Goal: Task Accomplishment & Management: Complete application form

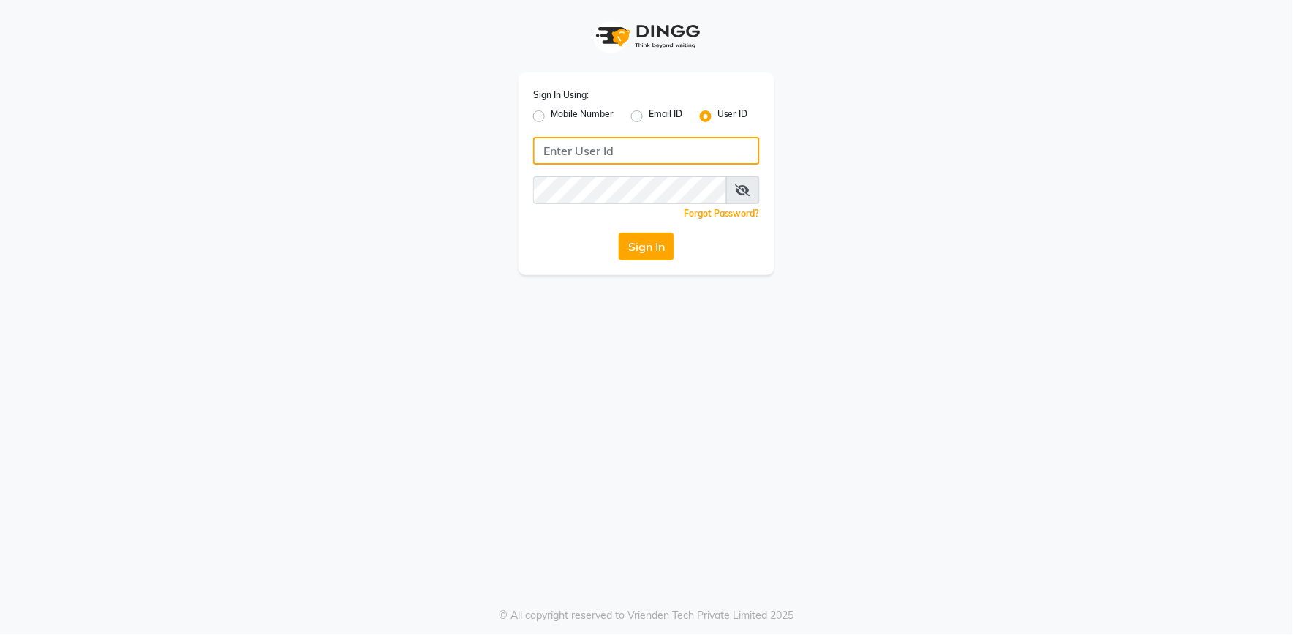
type input "e2555-01"
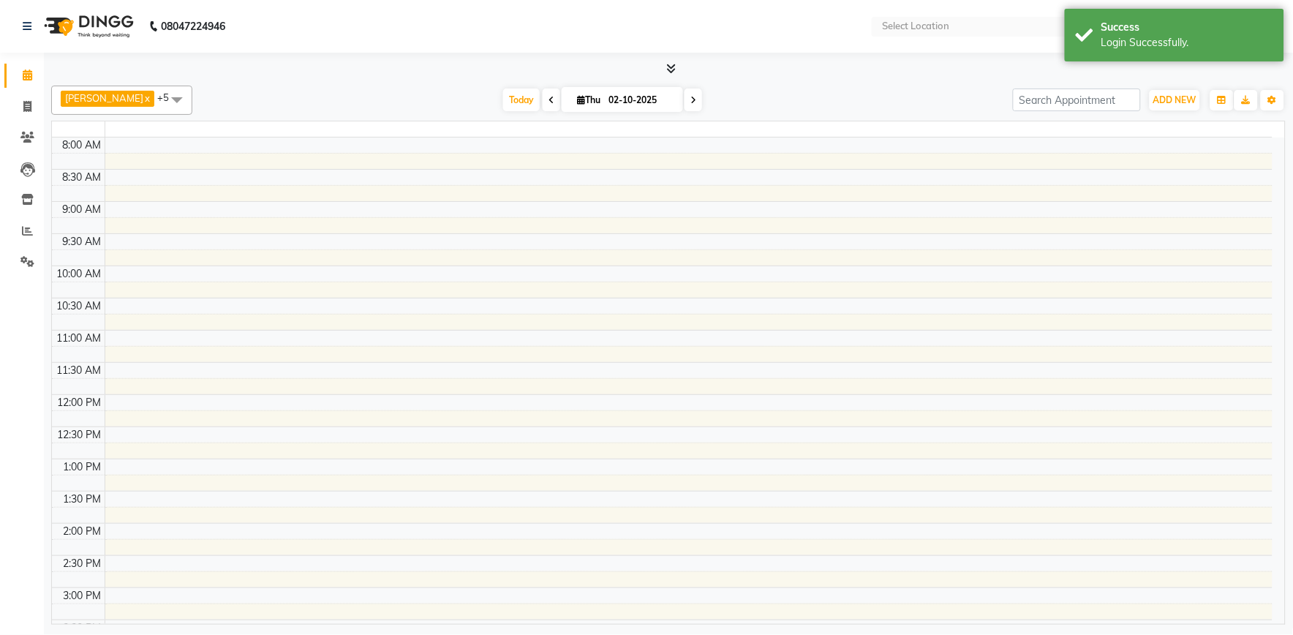
select select "en"
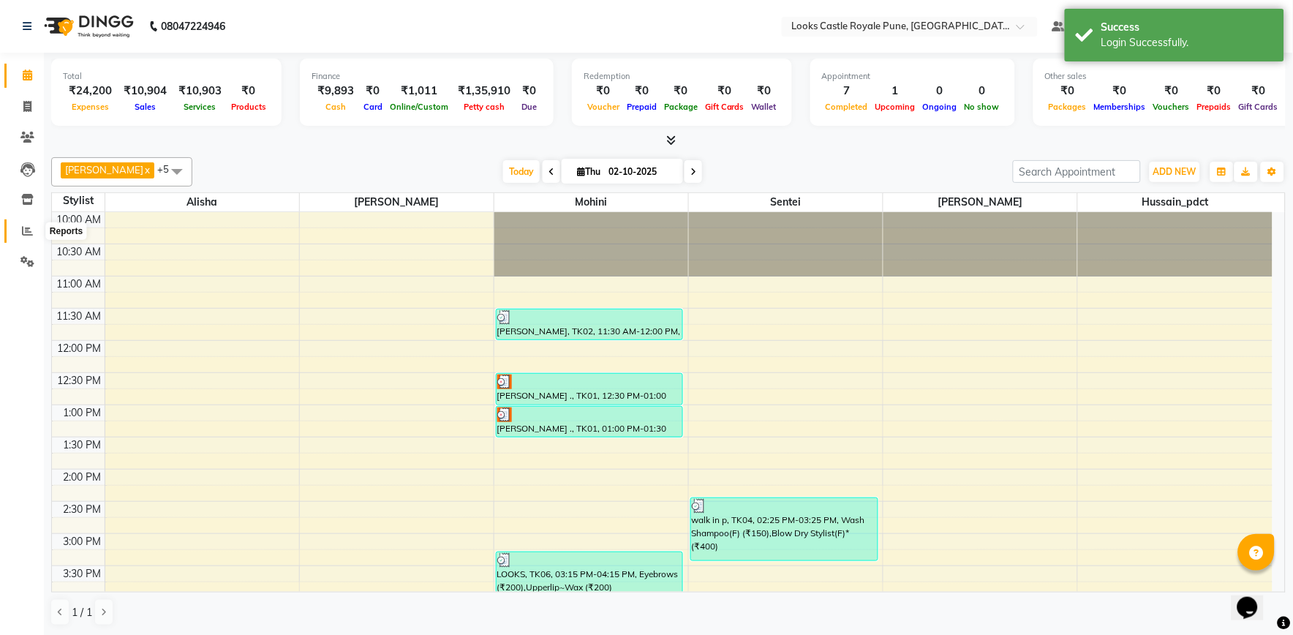
click at [20, 227] on span at bounding box center [28, 231] width 26 height 17
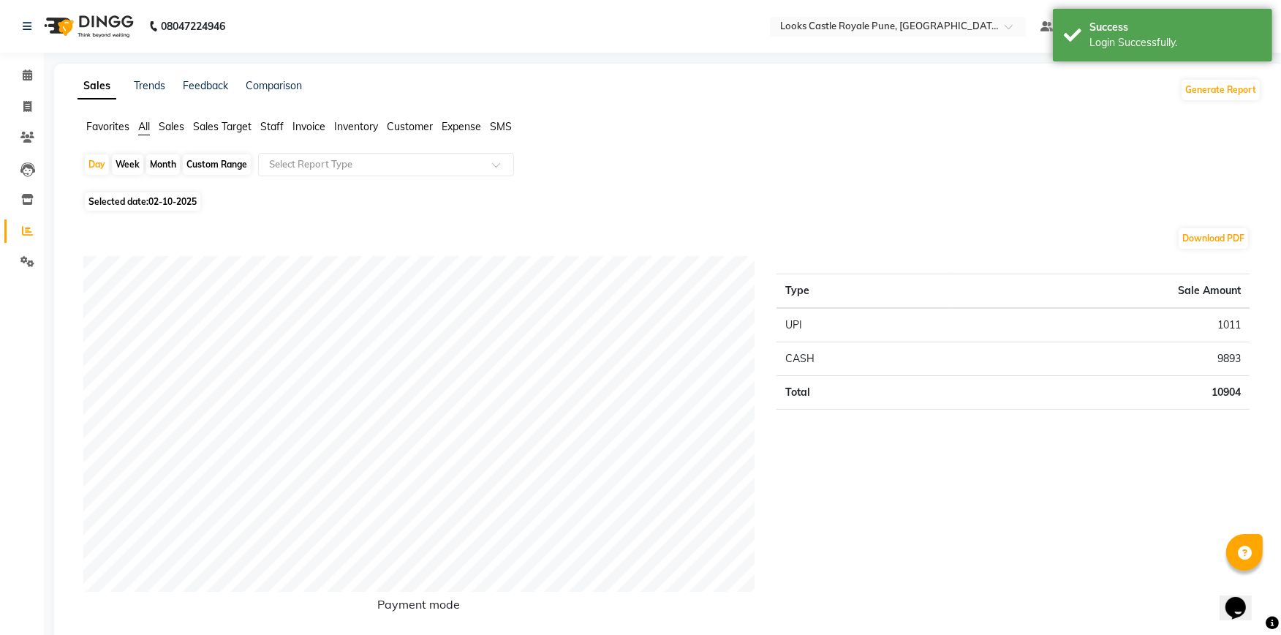
drag, startPoint x: 459, startPoint y: 123, endPoint x: 454, endPoint y: 132, distance: 10.8
click at [458, 123] on span "Expense" at bounding box center [461, 126] width 39 height 13
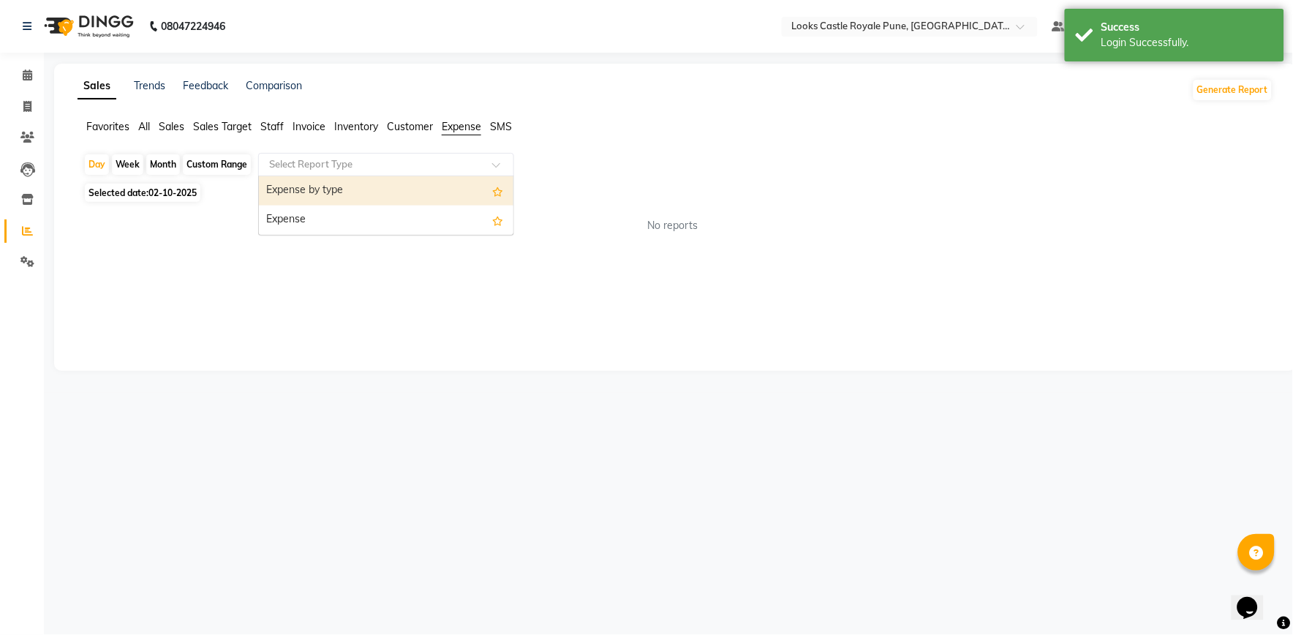
drag, startPoint x: 450, startPoint y: 156, endPoint x: 442, endPoint y: 179, distance: 24.0
click at [450, 159] on div "Select Report Type" at bounding box center [386, 164] width 256 height 23
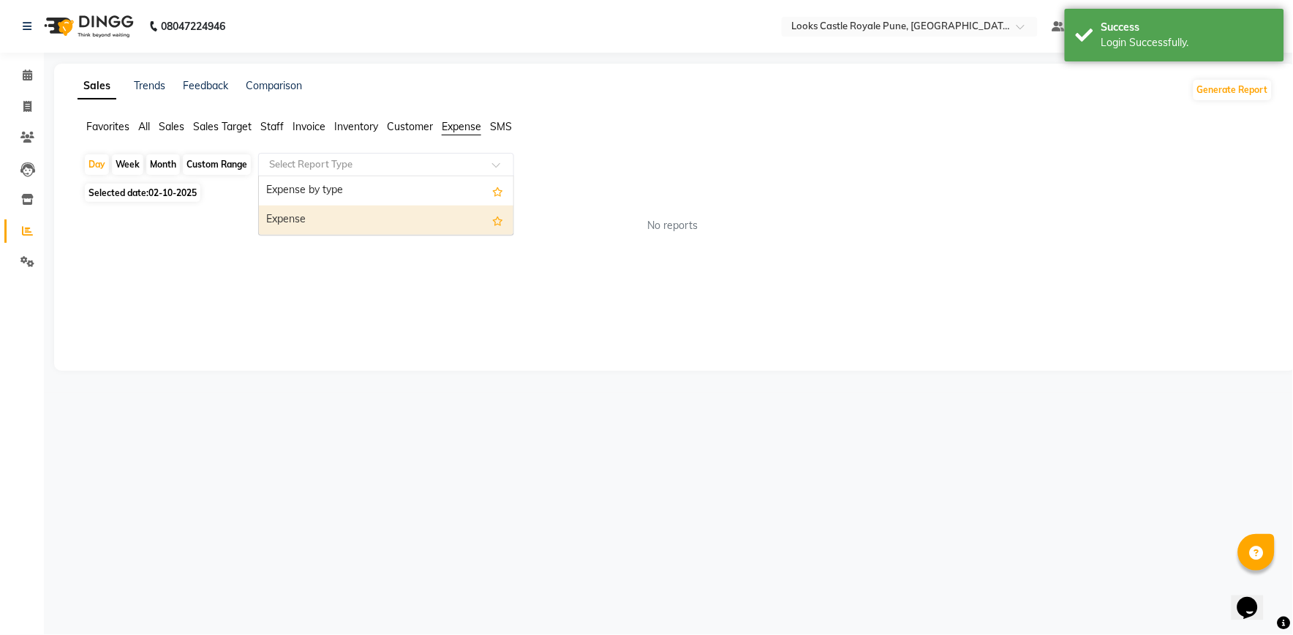
click at [428, 217] on div "Expense" at bounding box center [386, 219] width 254 height 29
select select "full_report"
select select "csv"
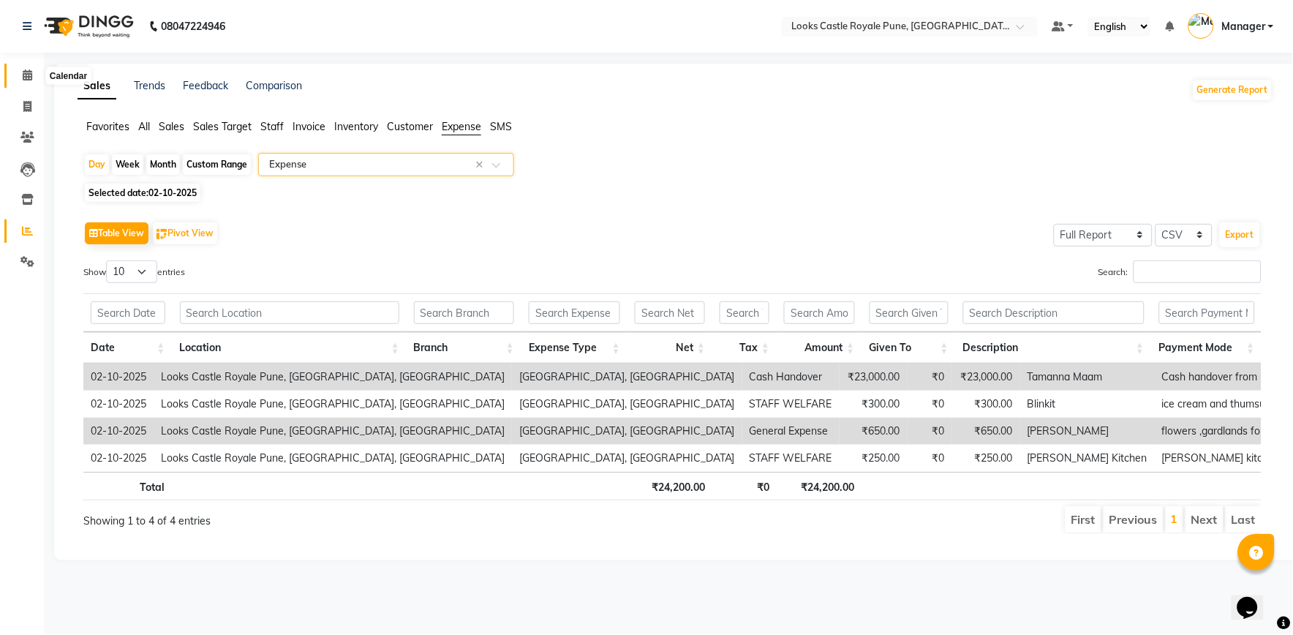
click at [20, 75] on span at bounding box center [28, 75] width 26 height 17
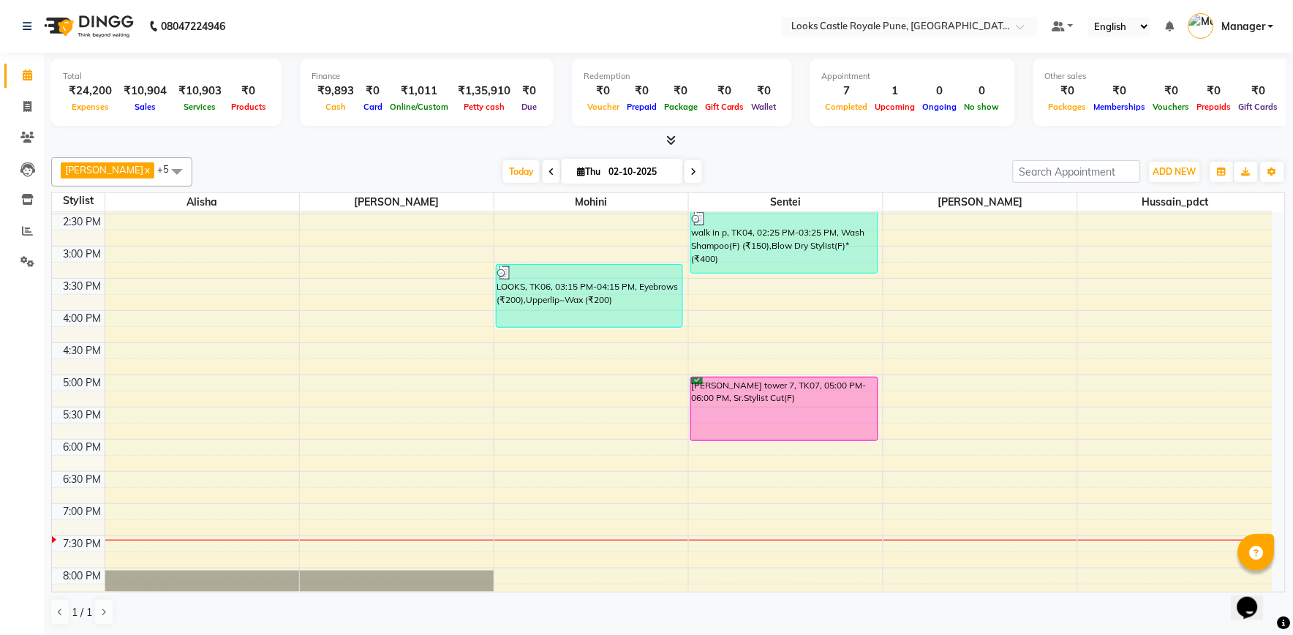
scroll to position [325, 0]
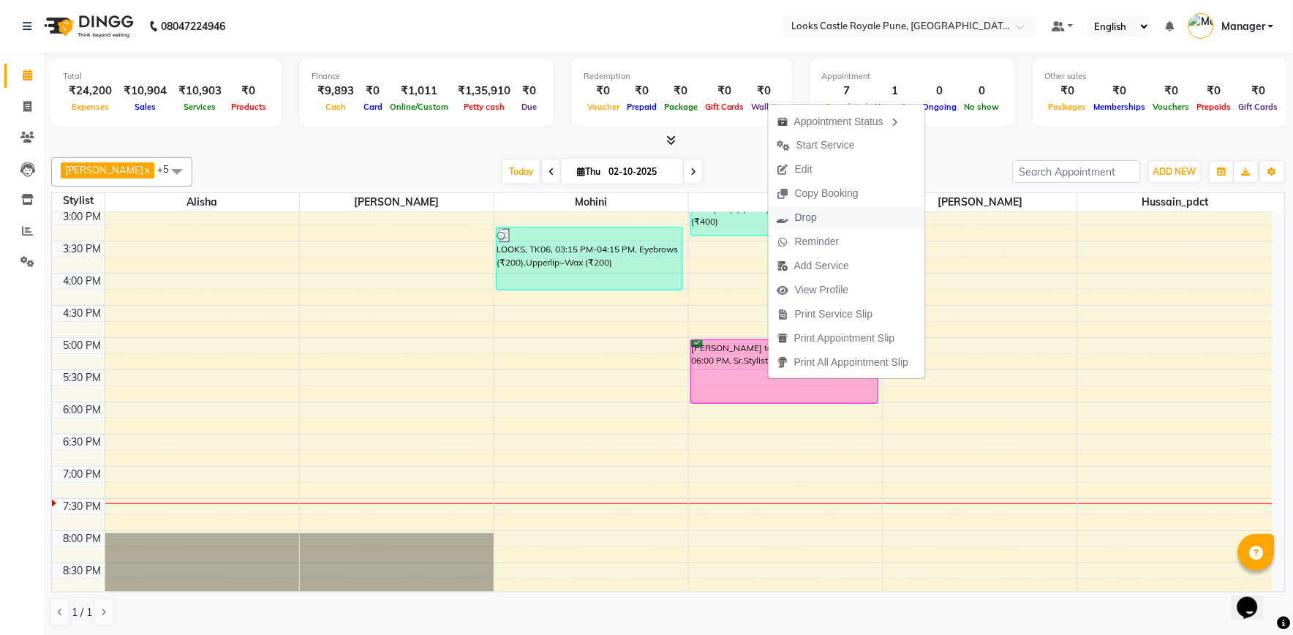
click at [841, 218] on button "Drop" at bounding box center [846, 217] width 156 height 24
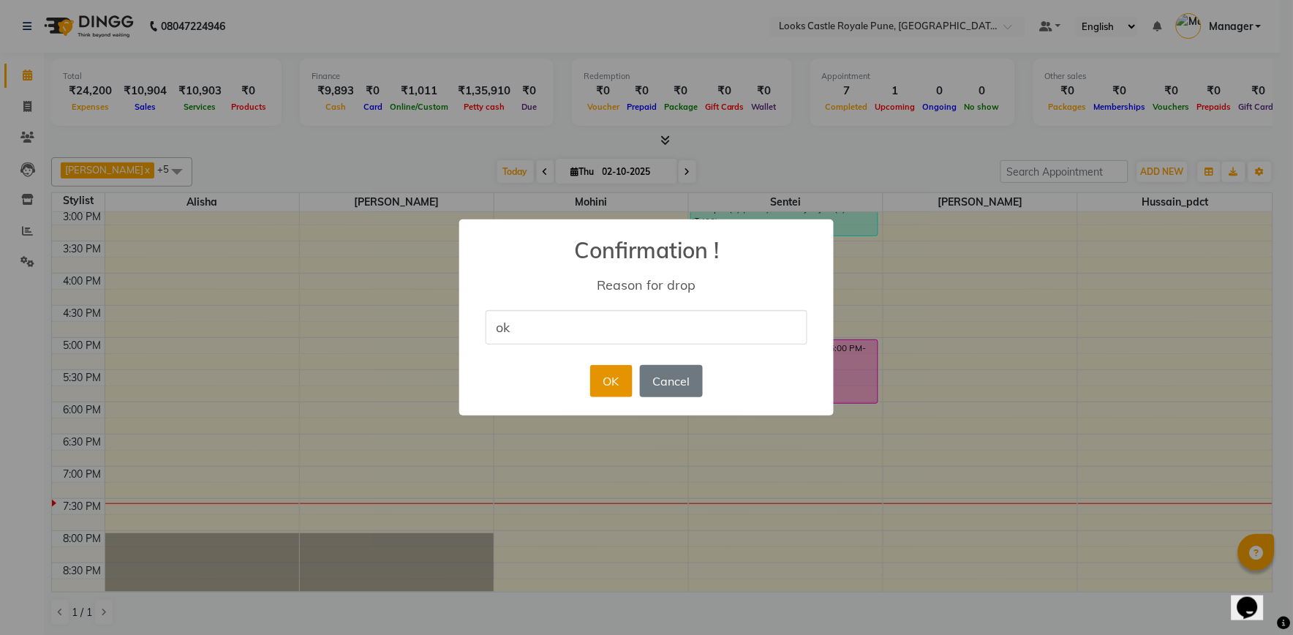
type input "ok"
click at [619, 379] on button "OK" at bounding box center [611, 381] width 42 height 32
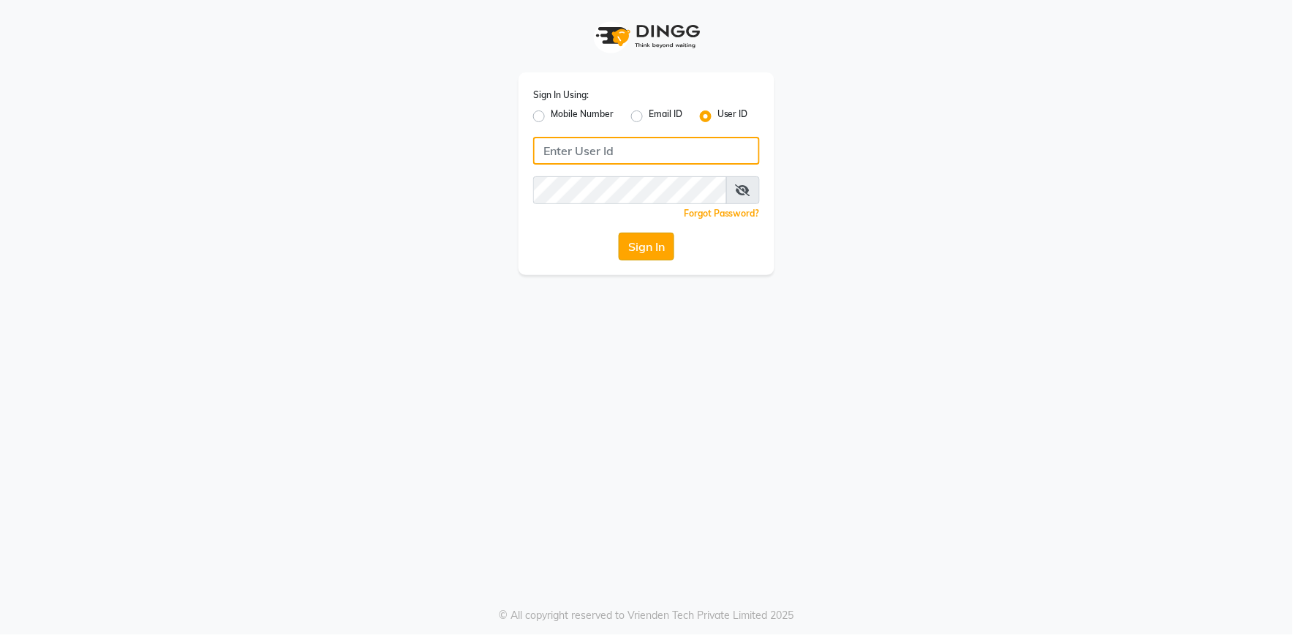
type input "e2555-01"
click at [640, 254] on button "Sign In" at bounding box center [647, 246] width 56 height 28
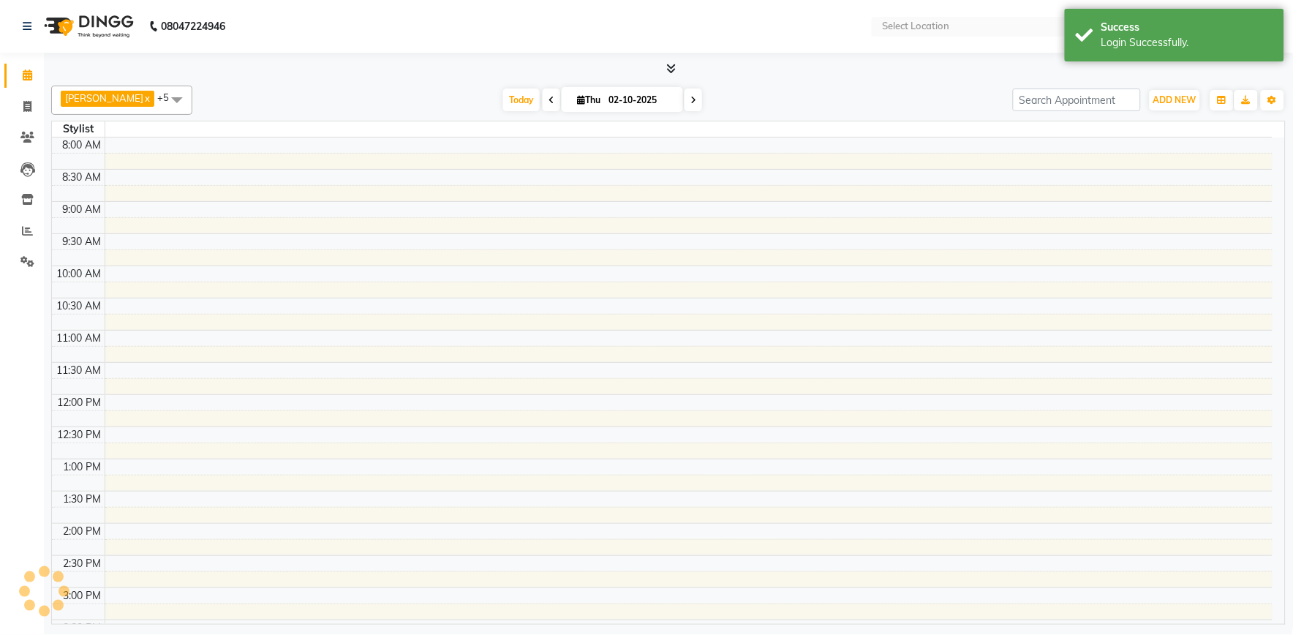
select select "en"
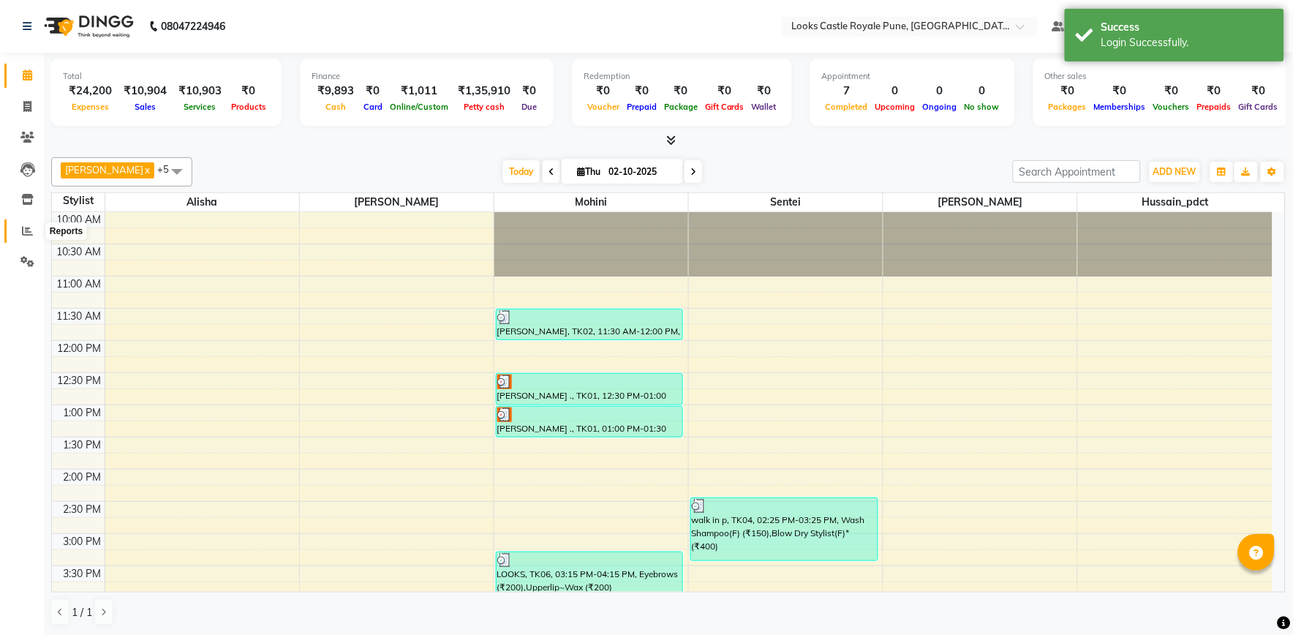
click at [33, 231] on span at bounding box center [28, 231] width 26 height 17
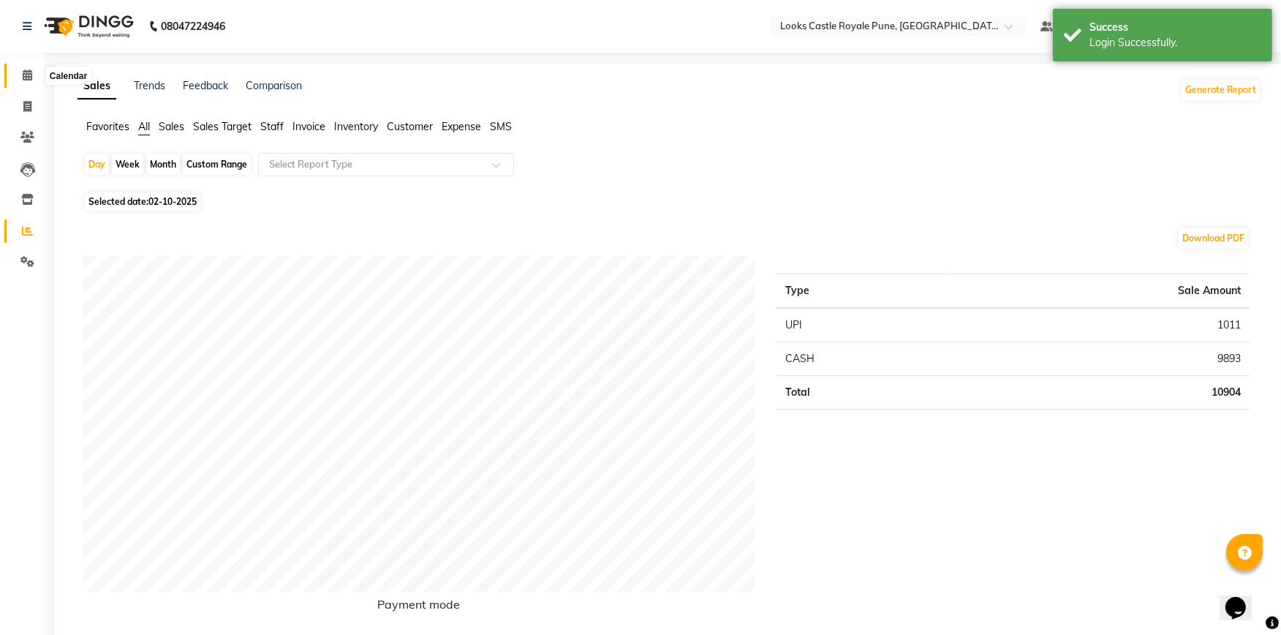
click at [32, 69] on span at bounding box center [28, 75] width 26 height 17
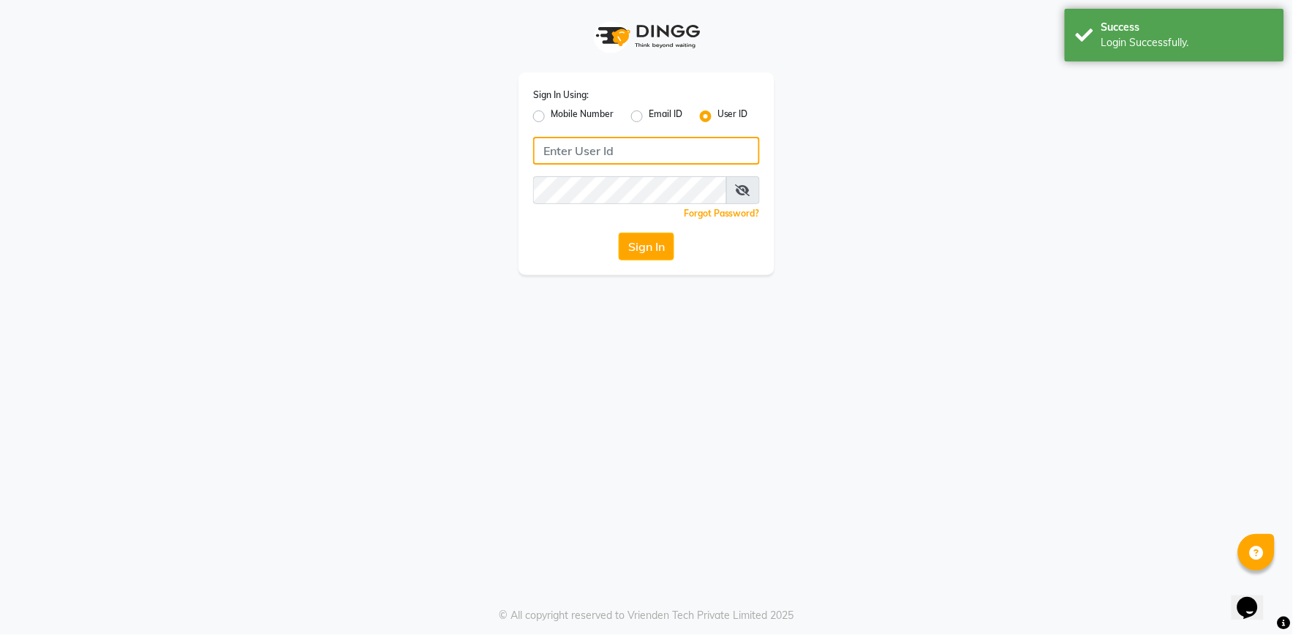
type input "e2555-01"
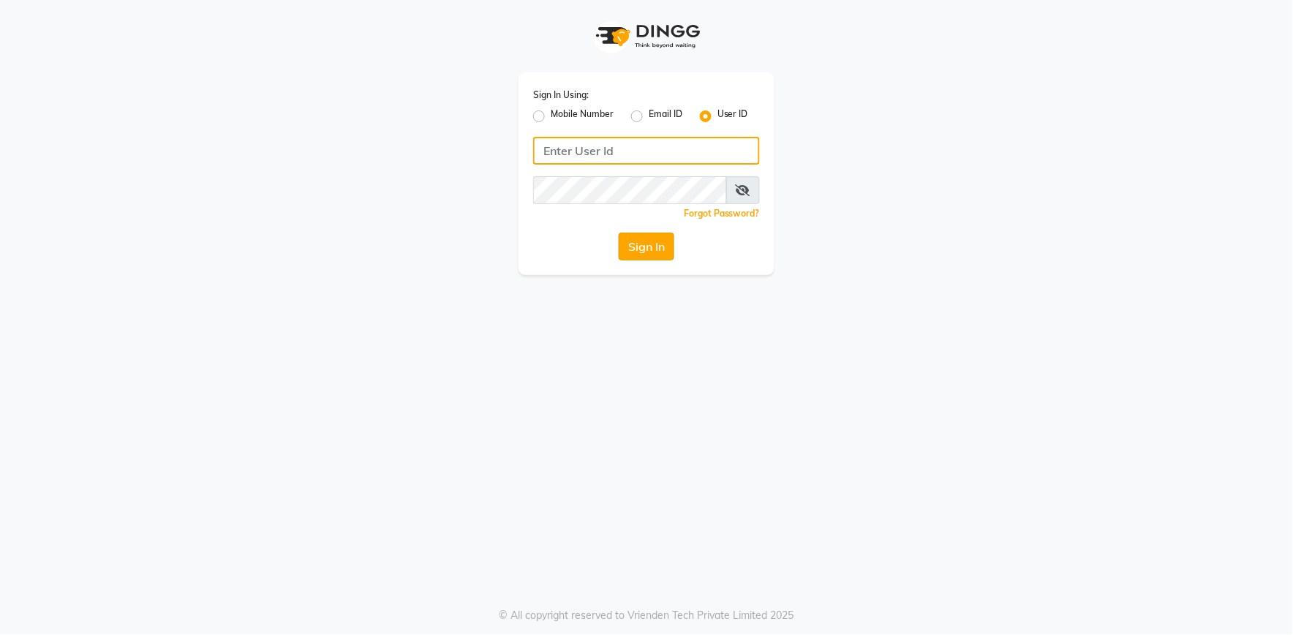
type input "e2555-01"
click at [644, 250] on button "Sign In" at bounding box center [647, 246] width 56 height 28
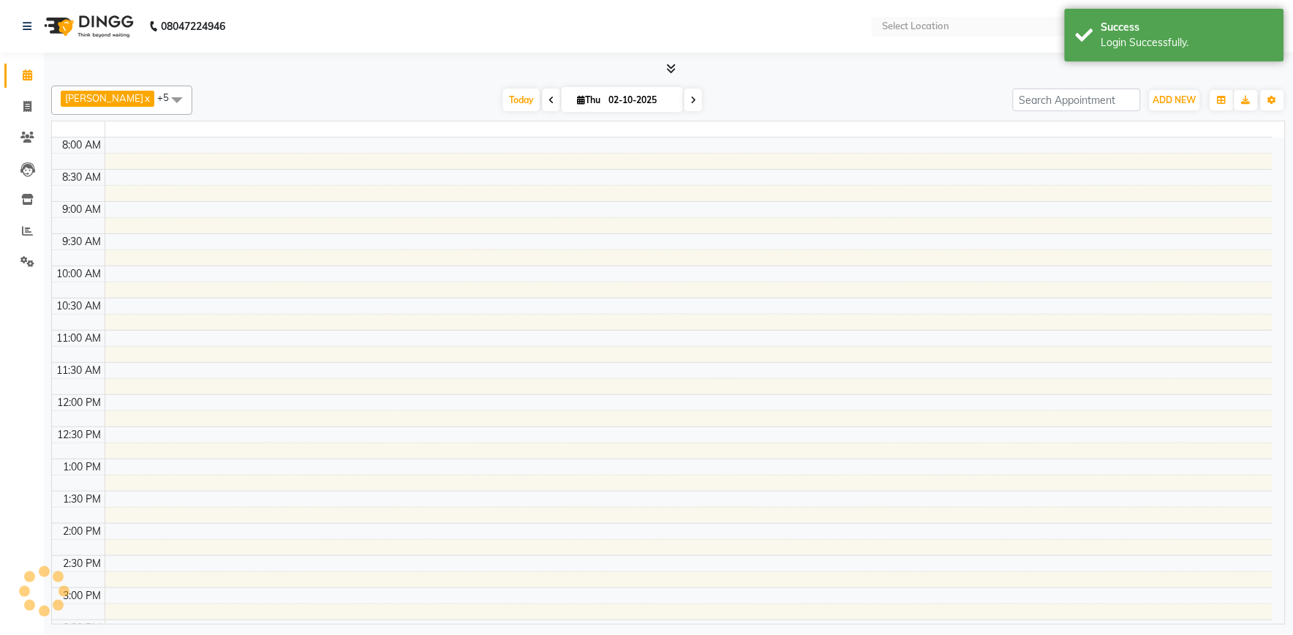
select select "en"
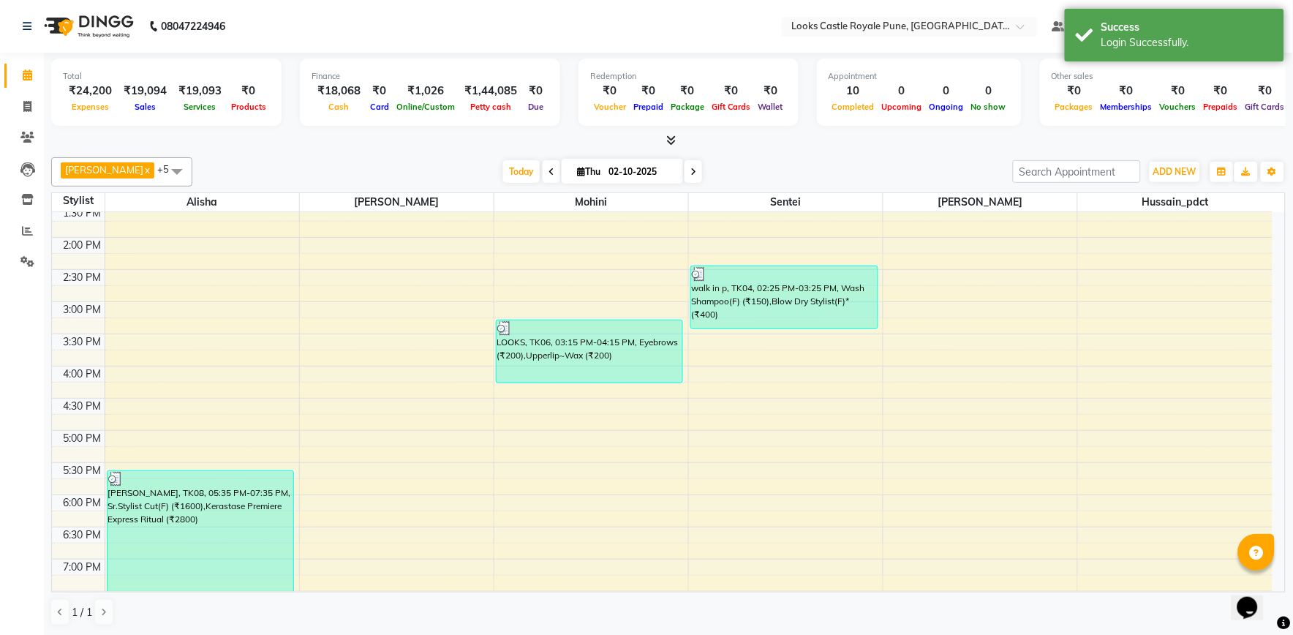
scroll to position [243, 0]
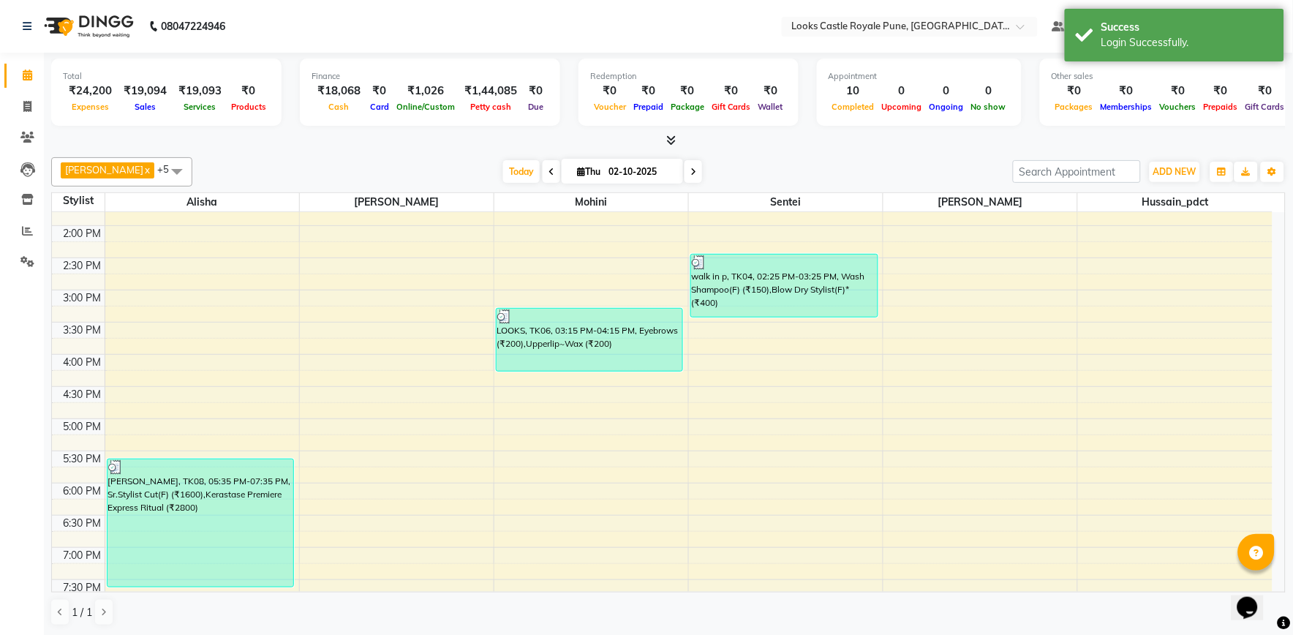
click at [690, 167] on icon at bounding box center [693, 171] width 6 height 9
type input "03-10-2025"
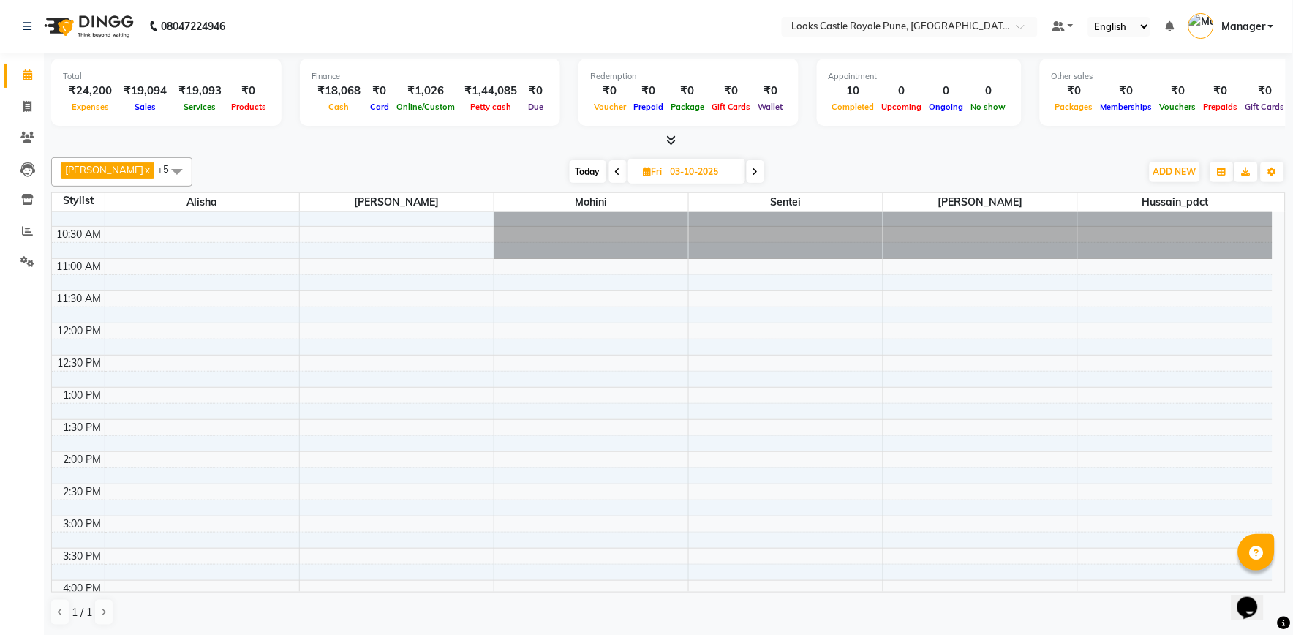
scroll to position [0, 0]
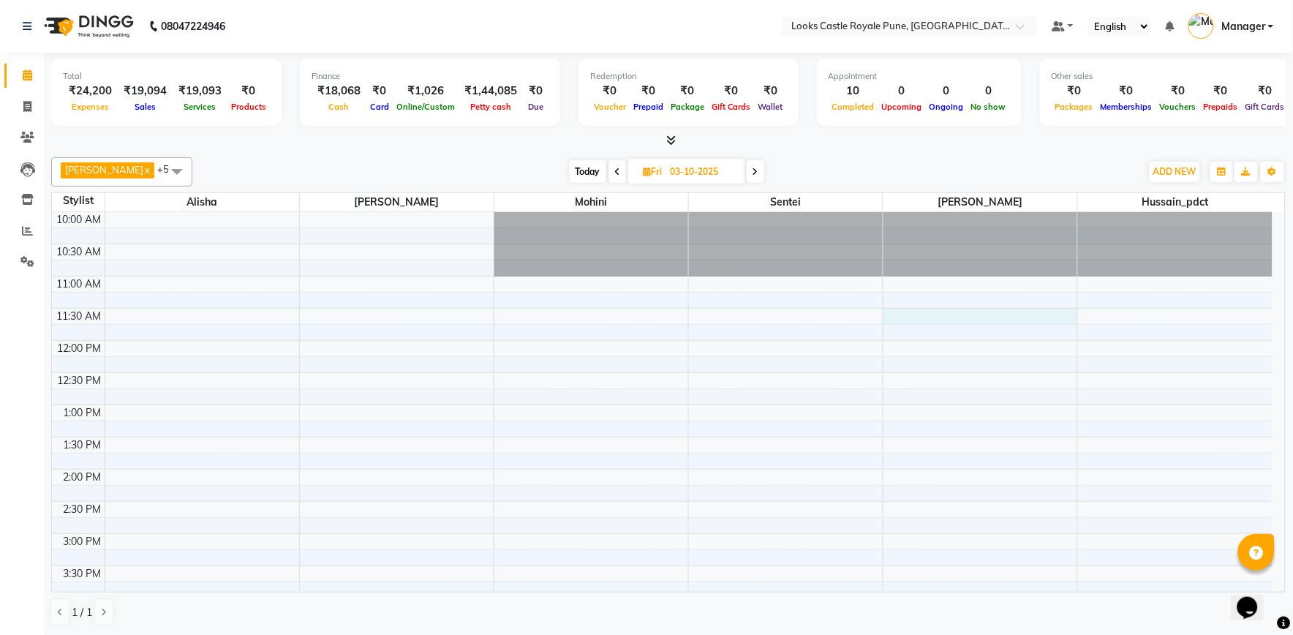
click at [912, 310] on div "10:00 AM 10:30 AM 11:00 AM 11:30 AM 12:00 PM 12:30 PM 1:00 PM 1:30 PM 2:00 PM 2…" at bounding box center [662, 630] width 1220 height 836
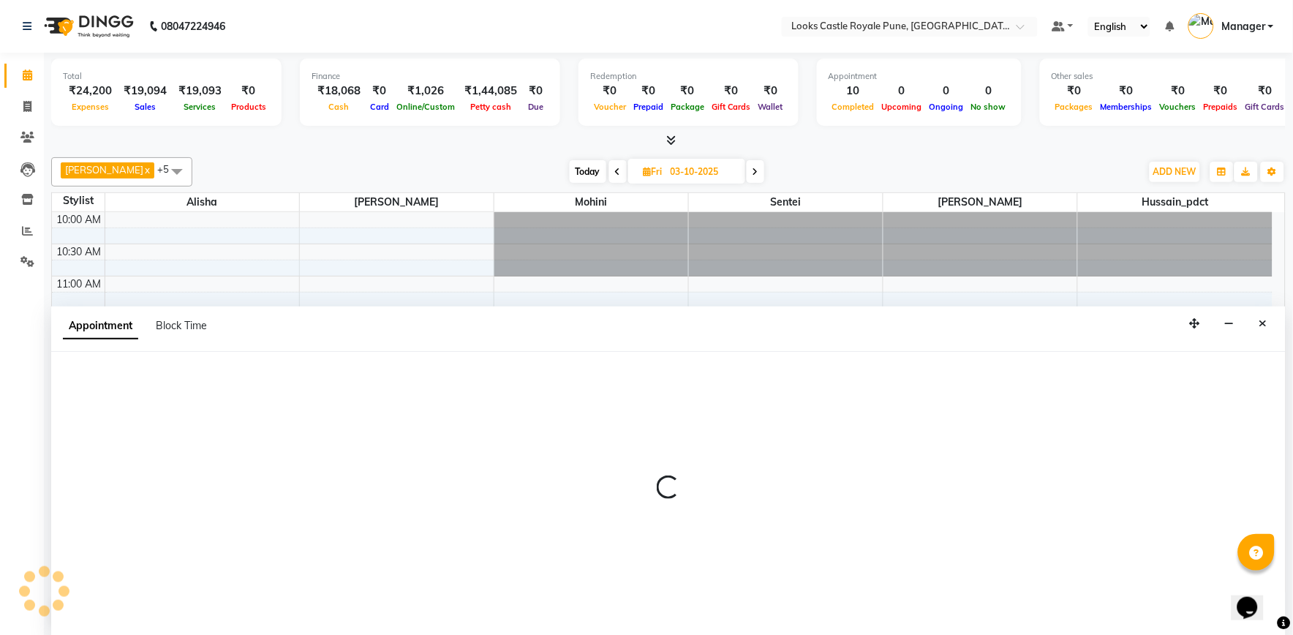
select select "71753"
select select "tentative"
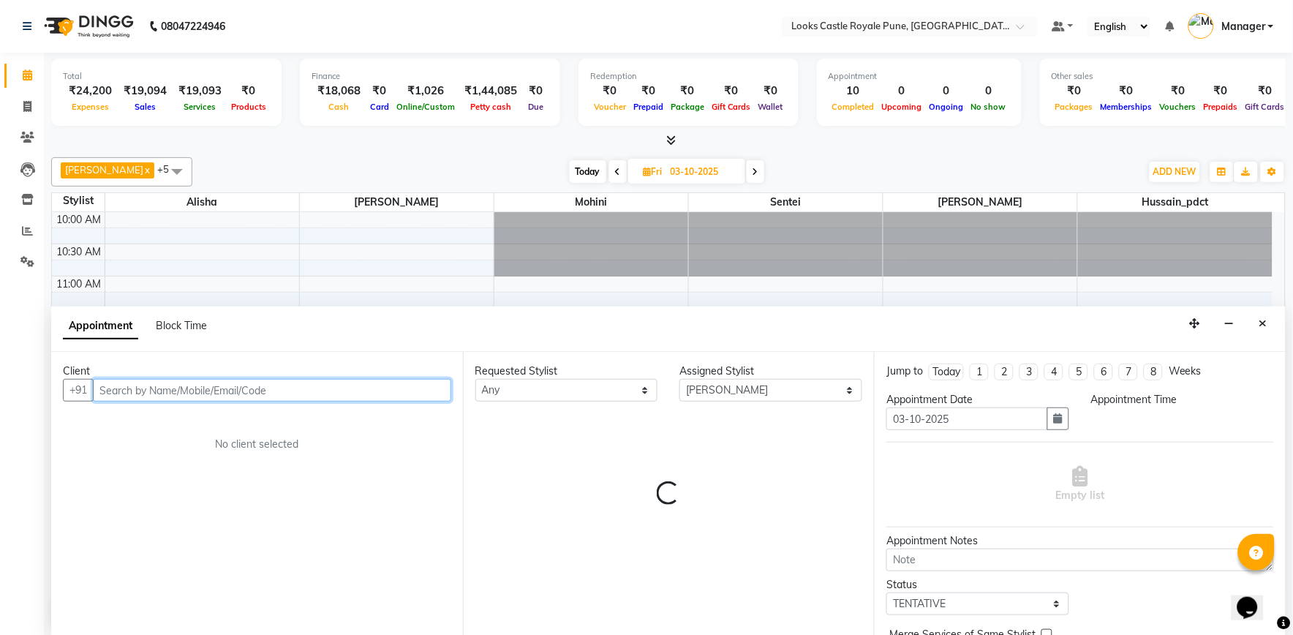
select select "690"
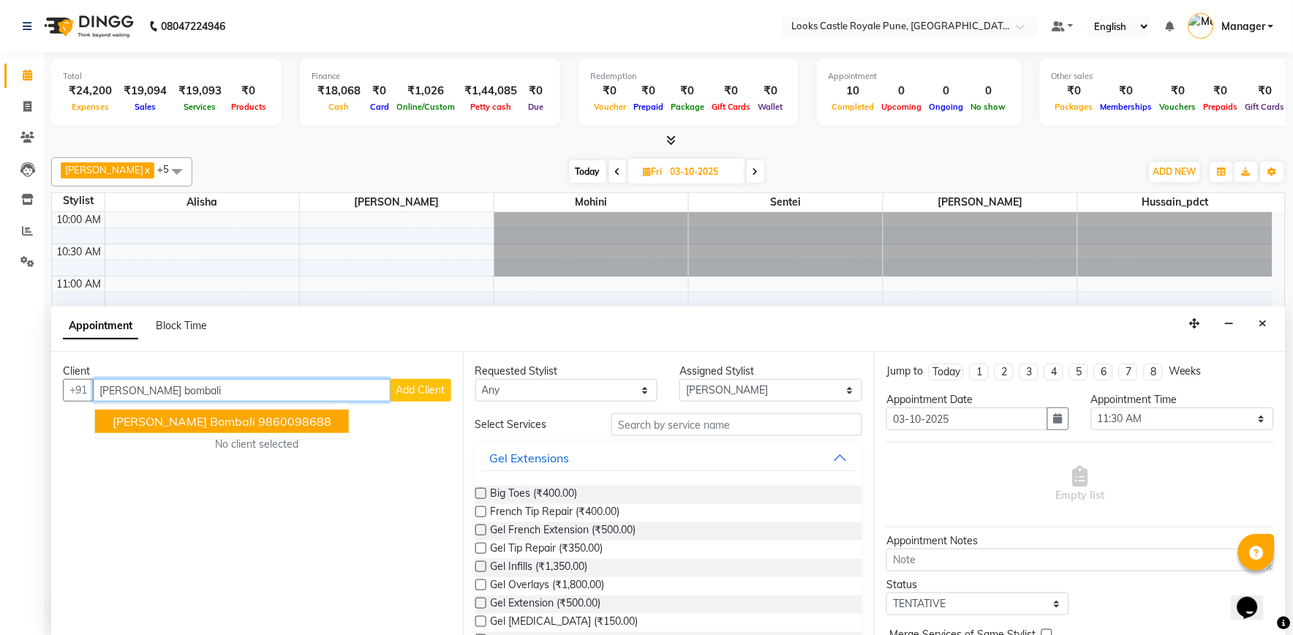
click at [258, 415] on ngb-highlight "9860098688" at bounding box center [294, 421] width 73 height 15
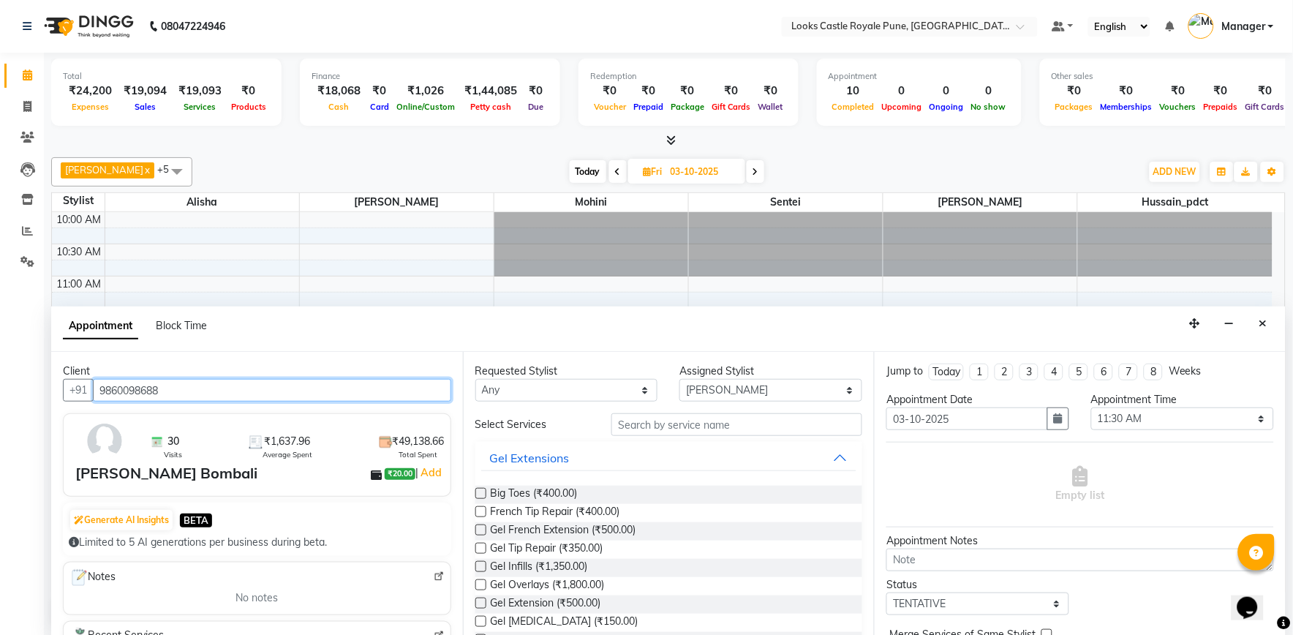
type input "9860098688"
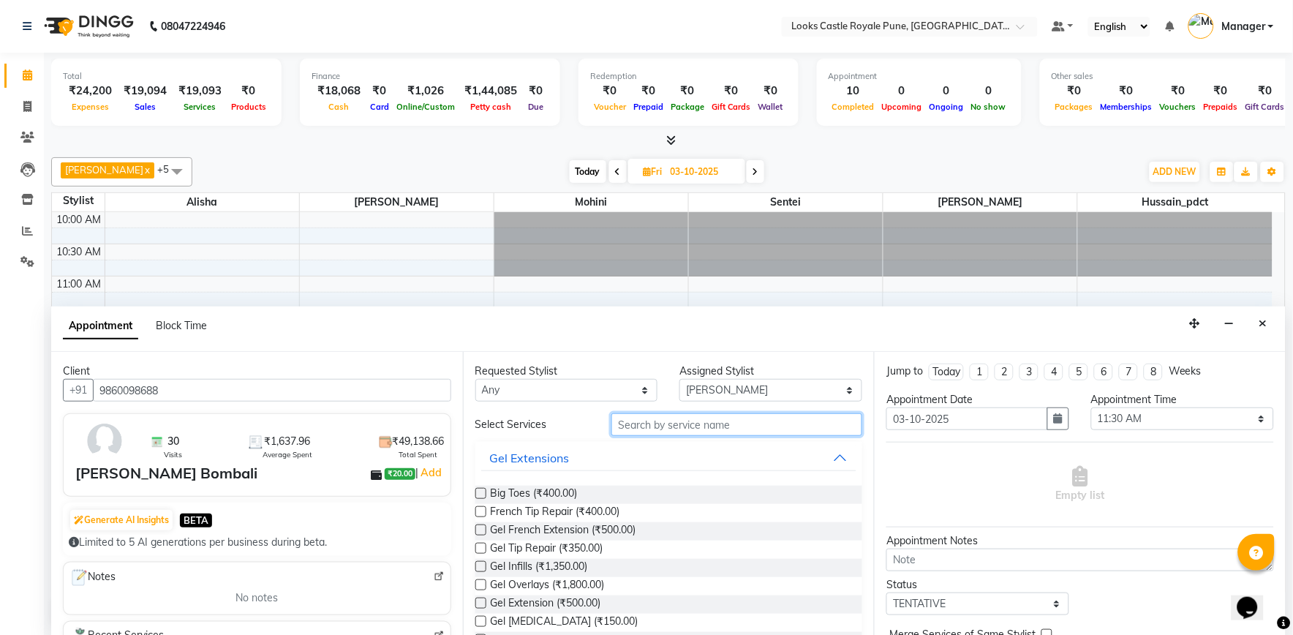
click at [632, 423] on input "text" at bounding box center [736, 424] width 251 height 23
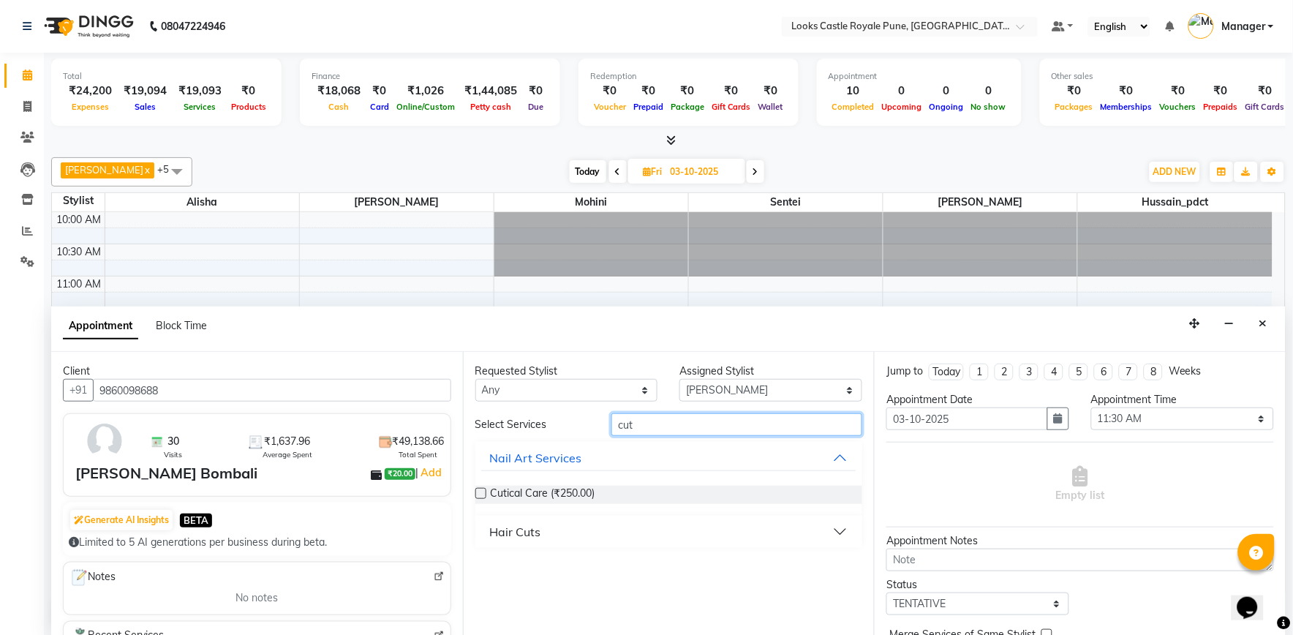
type input "cut"
click at [523, 528] on div "Hair Cuts" at bounding box center [515, 532] width 51 height 18
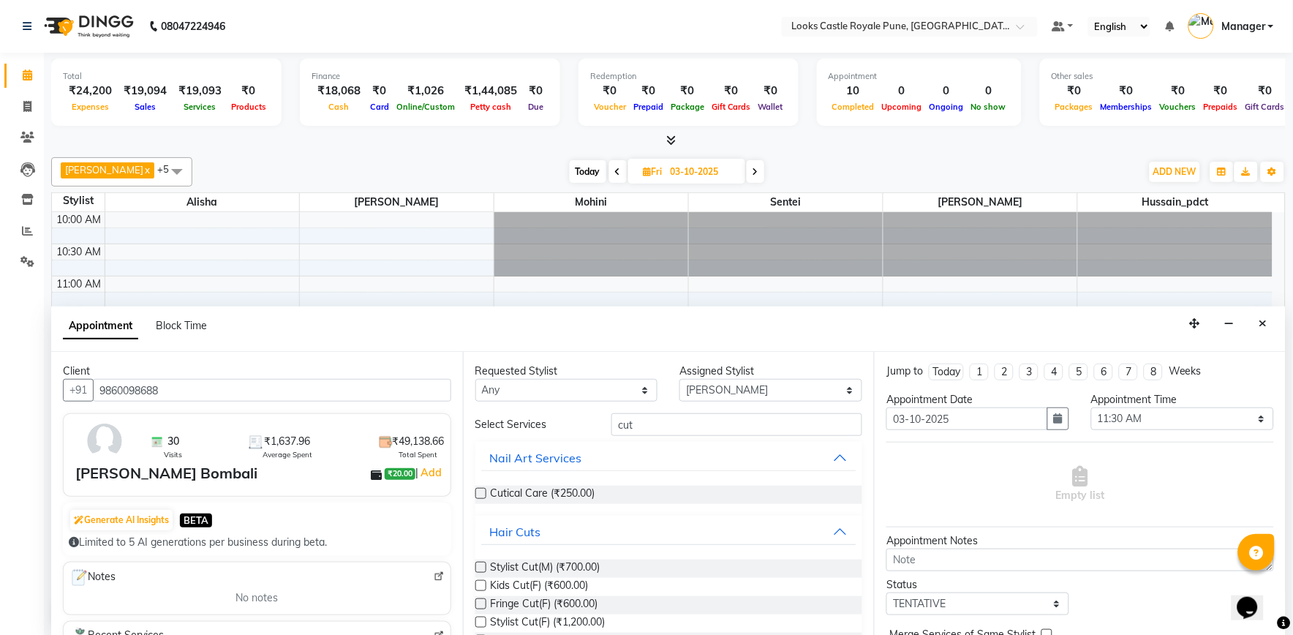
click at [480, 565] on label at bounding box center [480, 567] width 11 height 11
click at [480, 565] on input "checkbox" at bounding box center [480, 569] width 10 height 10
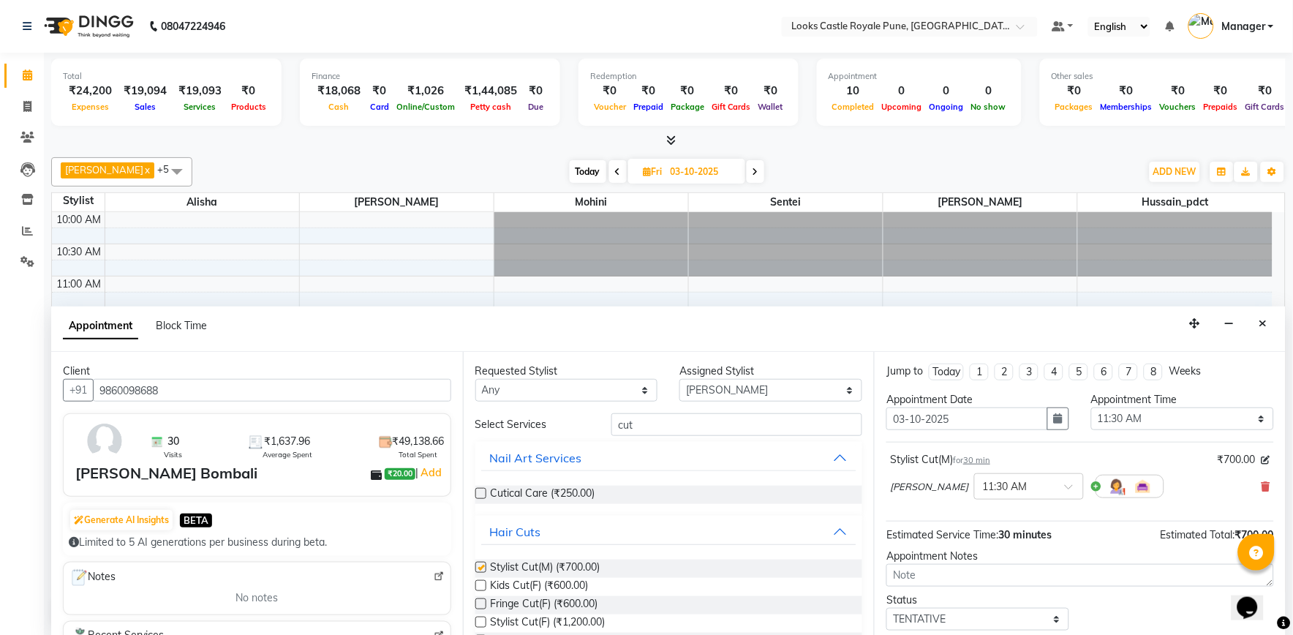
checkbox input "false"
click at [647, 430] on input "cut" at bounding box center [736, 424] width 251 height 23
type input "c"
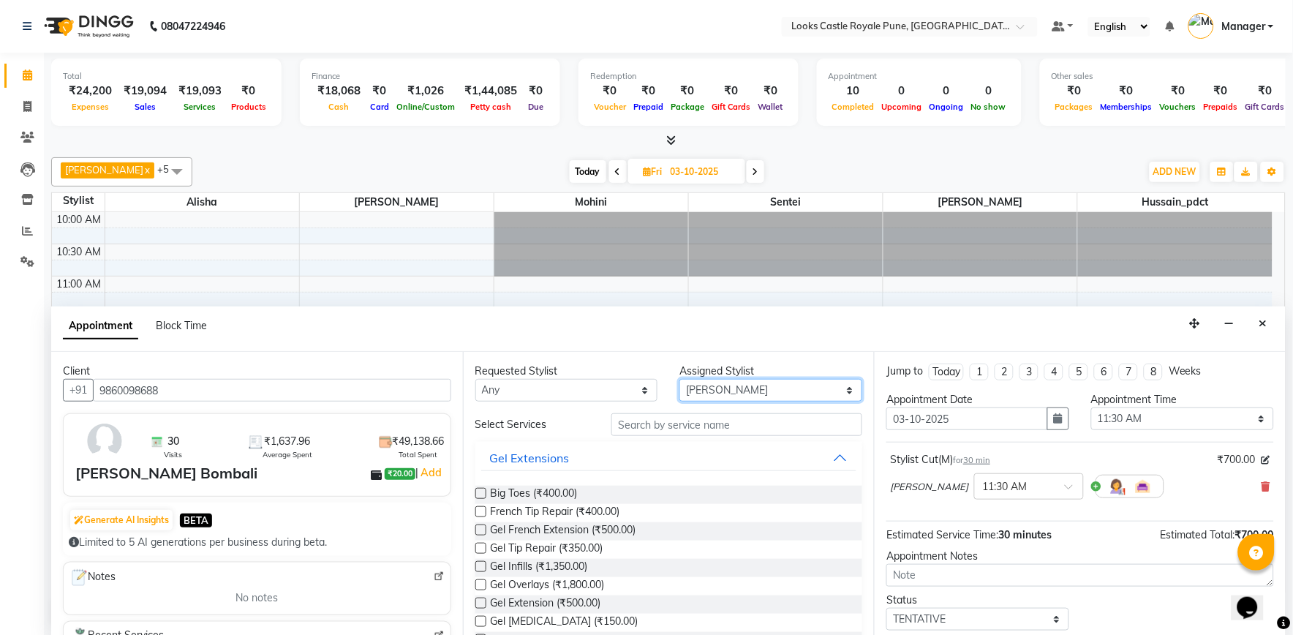
click at [685, 392] on select "Select Akshay [PERSON_NAME] [PERSON_NAME] [PERSON_NAME] Danish [PERSON_NAME] [P…" at bounding box center [770, 390] width 183 height 23
select select "71316"
click at [679, 379] on select "Select Akshay [PERSON_NAME] [PERSON_NAME] [PERSON_NAME] Danish [PERSON_NAME] [P…" at bounding box center [770, 390] width 183 height 23
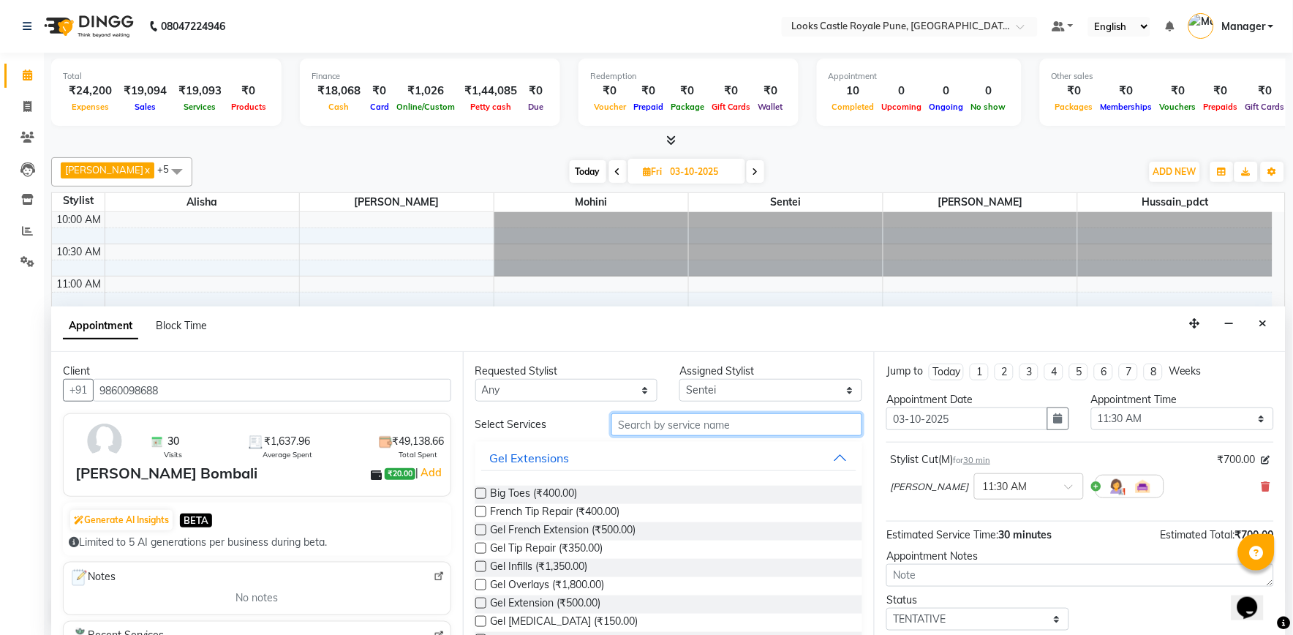
click at [692, 420] on input "text" at bounding box center [736, 424] width 251 height 23
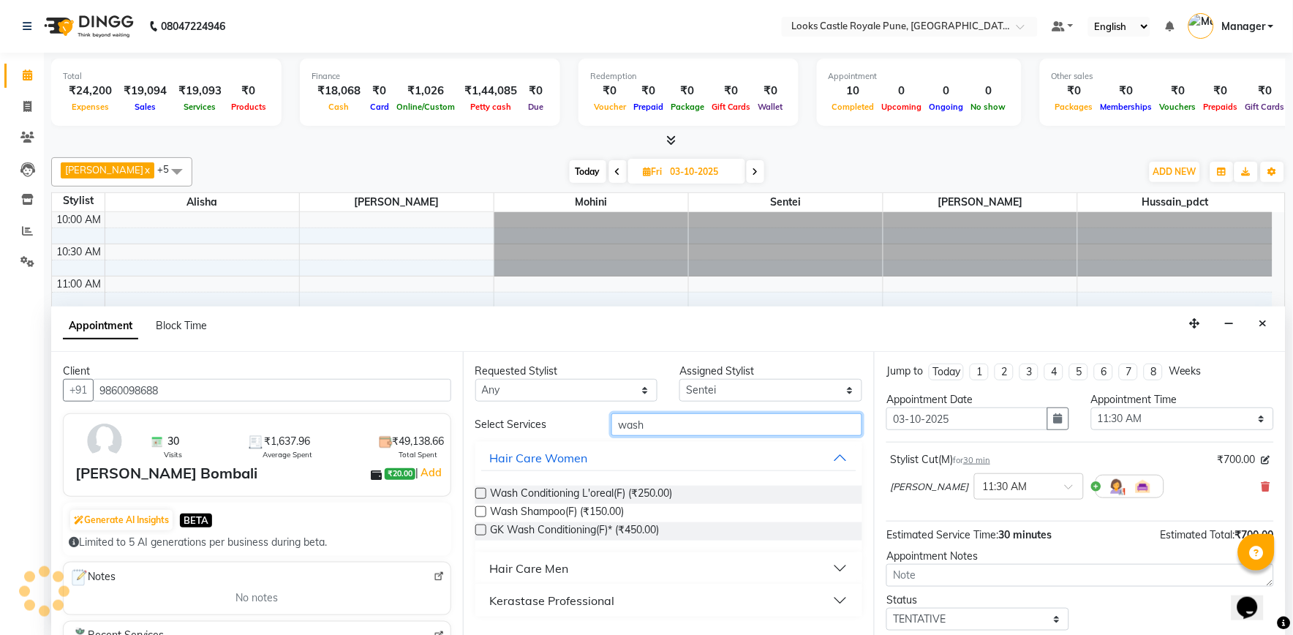
type input "wash"
click at [483, 507] on label at bounding box center [480, 511] width 11 height 11
click at [483, 508] on input "checkbox" at bounding box center [480, 513] width 10 height 10
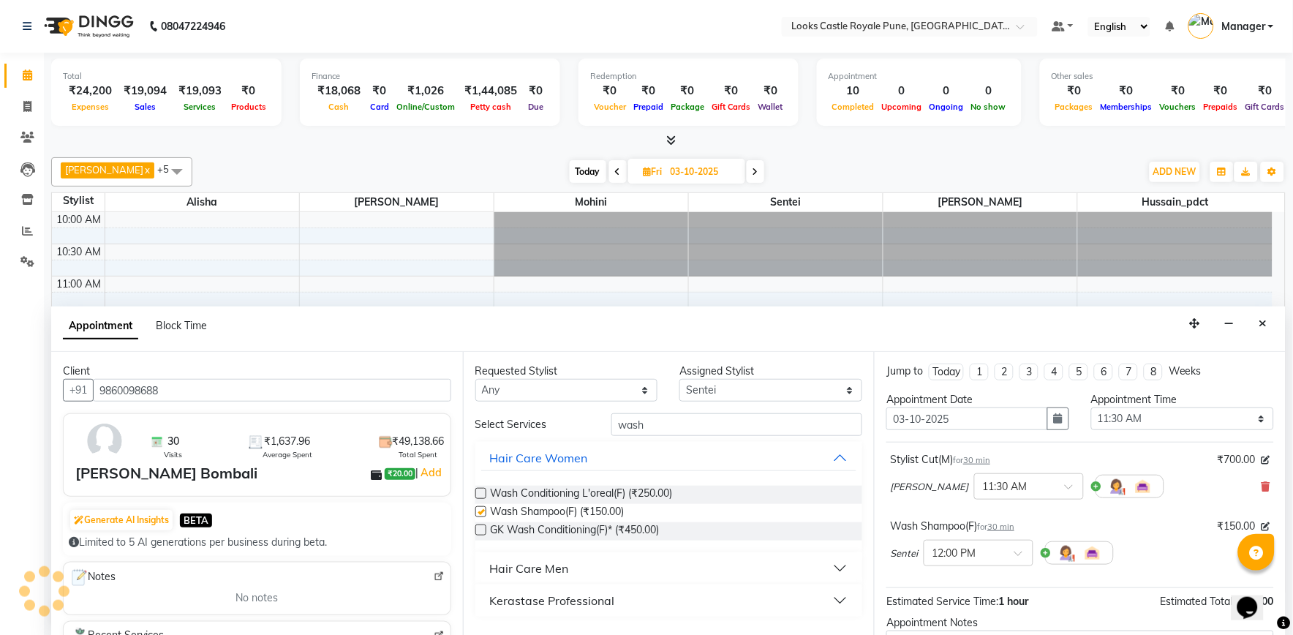
checkbox input "false"
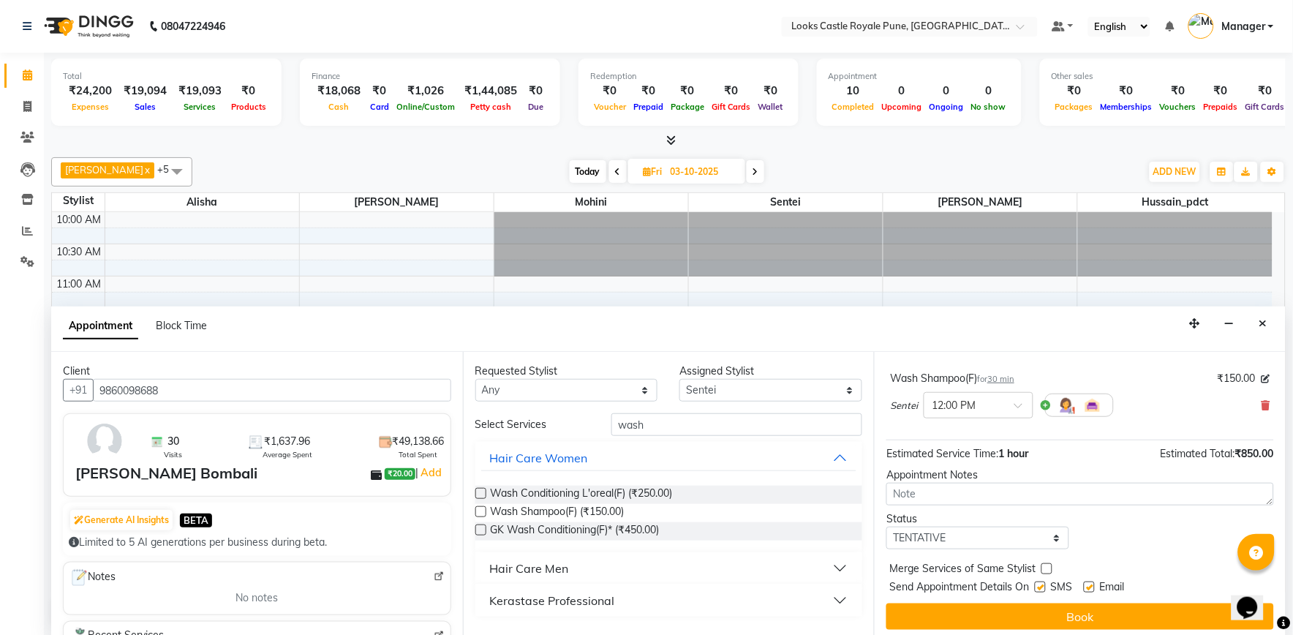
scroll to position [154, 0]
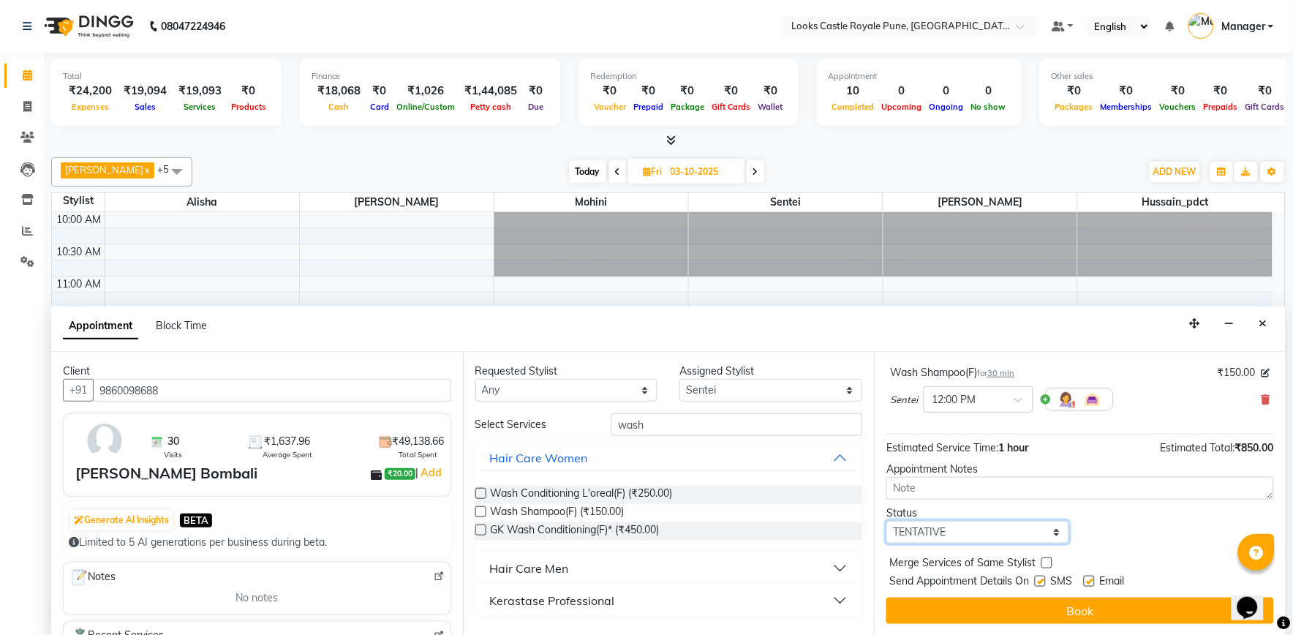
drag, startPoint x: 954, startPoint y: 535, endPoint x: 948, endPoint y: 529, distance: 8.8
click at [954, 534] on select "Select TENTATIVE CONFIRM UPCOMING" at bounding box center [977, 532] width 183 height 23
select select "confirm booking"
click at [887, 521] on select "Select TENTATIVE CONFIRM UPCOMING" at bounding box center [977, 532] width 183 height 23
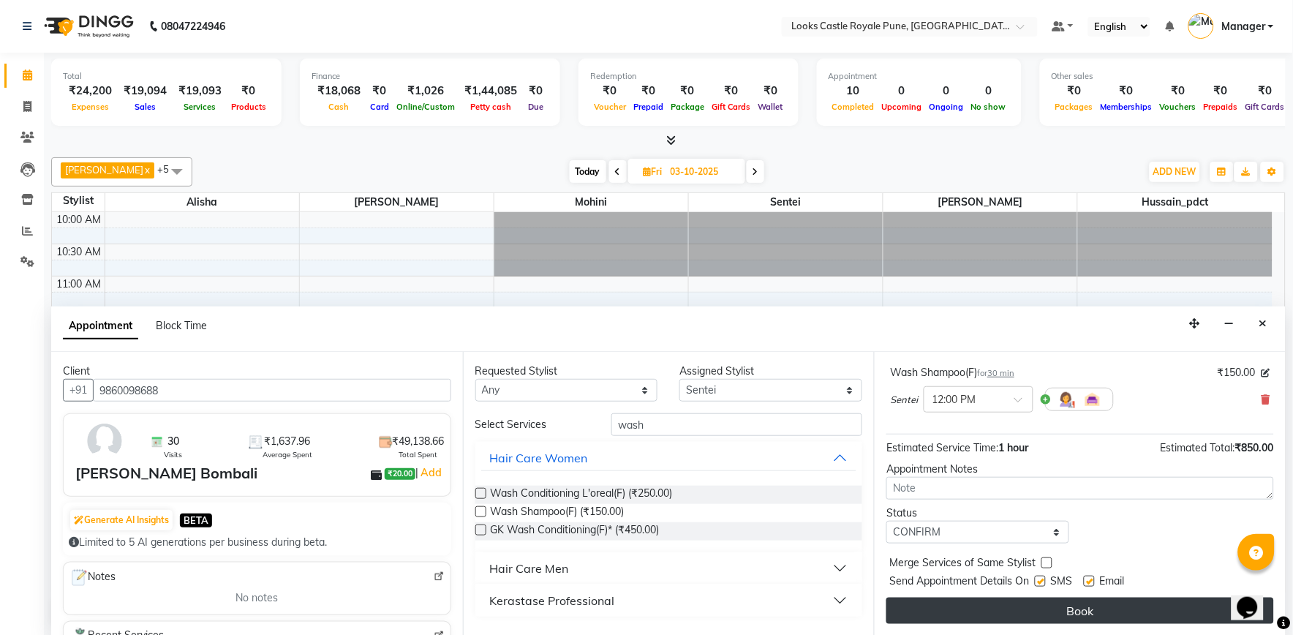
click at [1063, 614] on button "Book" at bounding box center [1079, 610] width 387 height 26
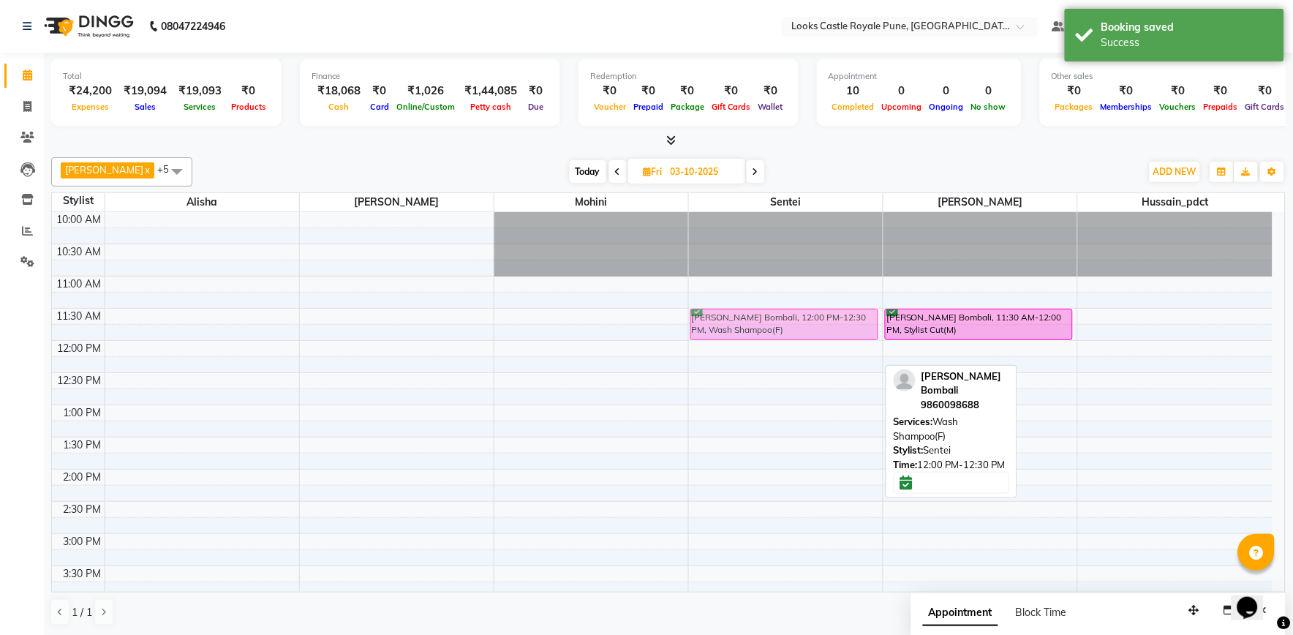
drag, startPoint x: 812, startPoint y: 356, endPoint x: 814, endPoint y: 330, distance: 25.7
click at [814, 330] on div "[PERSON_NAME] Bombali, 12:00 PM-12:30 PM, Wash Shampoo(F) [PERSON_NAME] Bombali…" at bounding box center [786, 630] width 194 height 836
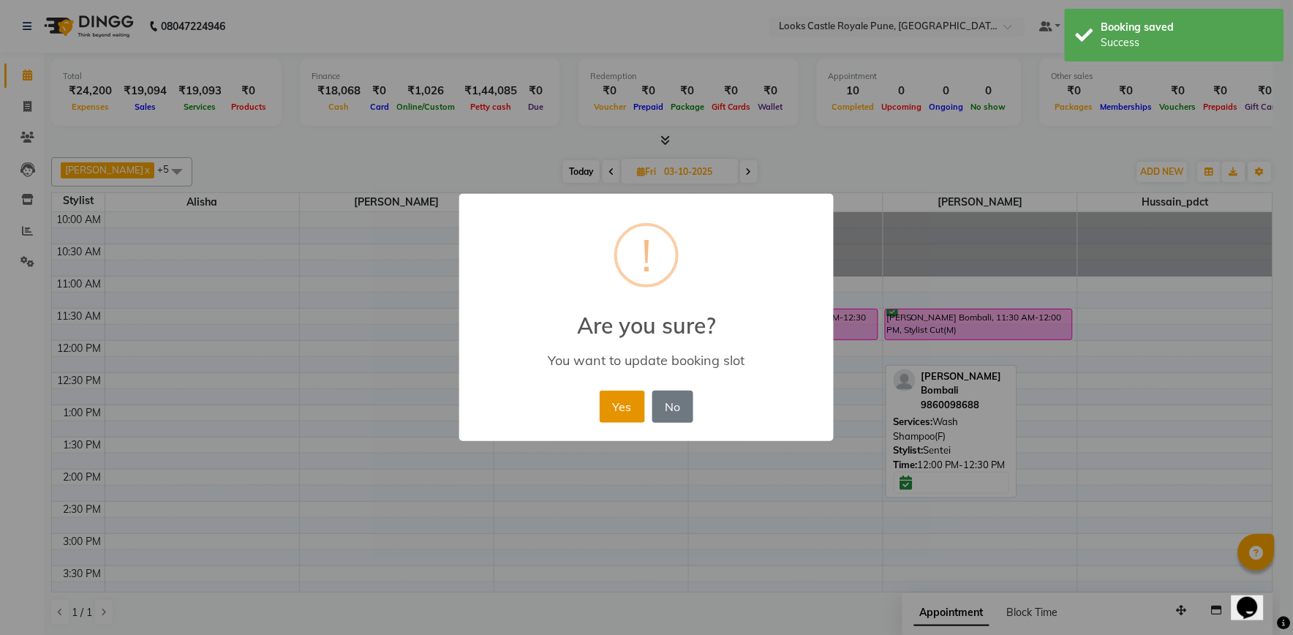
click at [610, 396] on button "Yes" at bounding box center [622, 406] width 45 height 32
